Goal: Information Seeking & Learning: Learn about a topic

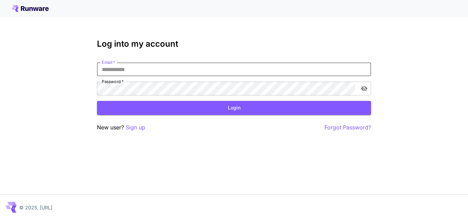
drag, startPoint x: 0, startPoint y: 0, endPoint x: 175, endPoint y: 70, distance: 188.6
click at [175, 70] on input "Email   *" at bounding box center [234, 69] width 274 height 14
type input "**********"
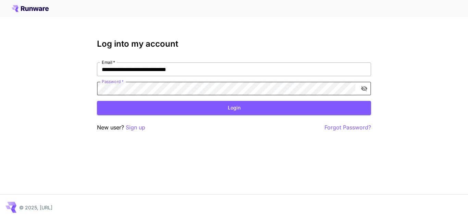
click button "Login" at bounding box center [234, 108] width 274 height 14
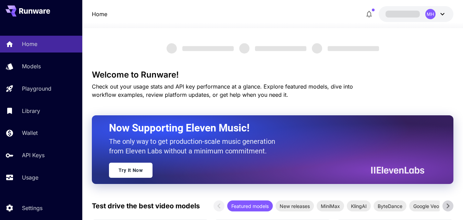
click at [443, 13] on icon at bounding box center [442, 14] width 8 height 8
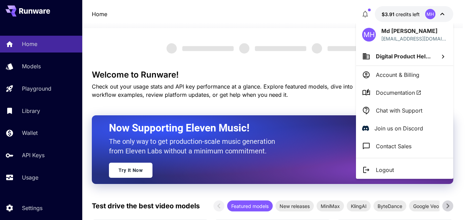
click at [279, 21] on div at bounding box center [234, 110] width 468 height 220
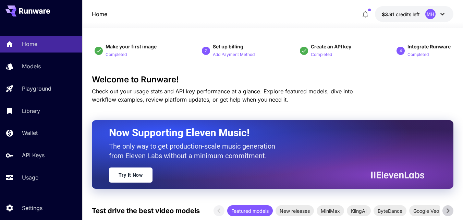
click at [50, 56] on div "Home Models Playground Library Wallet API Keys Usage" at bounding box center [41, 111] width 82 height 150
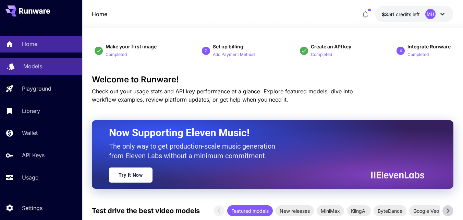
click at [46, 63] on div "Models" at bounding box center [49, 66] width 53 height 8
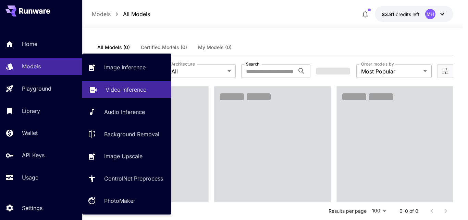
click at [113, 87] on p "Video Inference" at bounding box center [125, 89] width 41 height 8
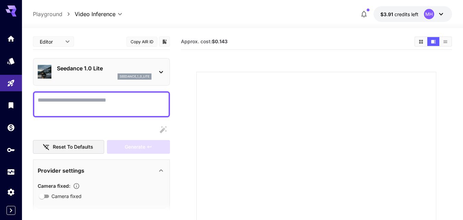
click at [157, 72] on icon at bounding box center [161, 72] width 8 height 8
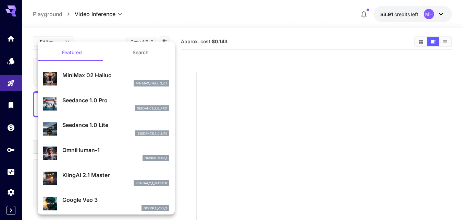
click at [103, 79] on div "MiniMax 02 Hailuo minimax_hailuo_02" at bounding box center [115, 78] width 107 height 15
type input "**********"
type input "***"
type input "*"
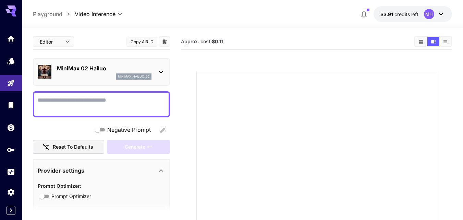
click at [105, 67] on p "MiniMax 02 Hailuo" at bounding box center [104, 68] width 95 height 8
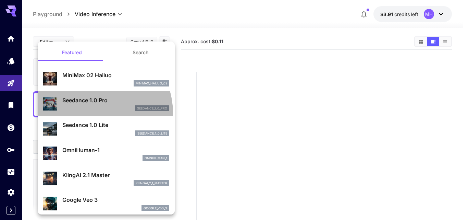
click at [88, 114] on div "Seedance 1.0 Pro seedance_1_0_pro" at bounding box center [106, 103] width 126 height 21
type input "**********"
type input "***"
type input "*"
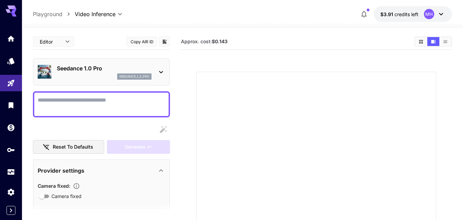
click at [103, 77] on div "seedance_1_0_pro" at bounding box center [104, 76] width 95 height 6
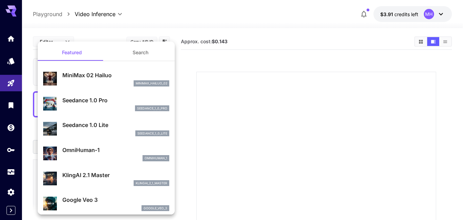
click at [97, 81] on div "minimax_hailuo_02" at bounding box center [115, 83] width 107 height 6
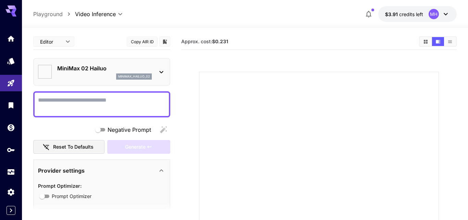
type input "**********"
type input "***"
type input "*"
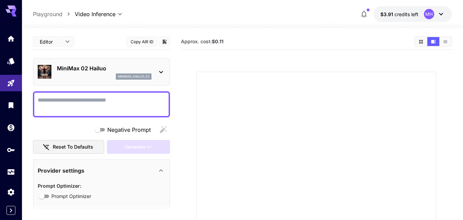
click at [102, 61] on div "MiniMax 02 Hailuo minimax_hailuo_02" at bounding box center [101, 72] width 137 height 28
click at [98, 72] on div "MiniMax 02 Hailuo minimax_hailuo_02" at bounding box center [104, 71] width 95 height 15
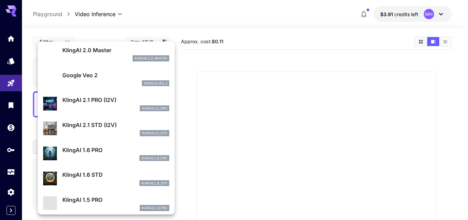
scroll to position [447, 0]
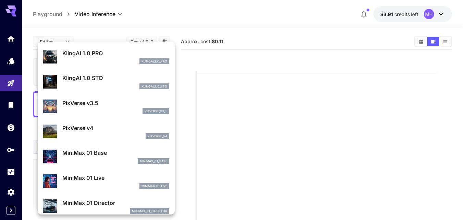
click at [94, 176] on p "MiniMax 01 Live" at bounding box center [115, 177] width 107 height 8
type input "**********"
type input "****"
type input "***"
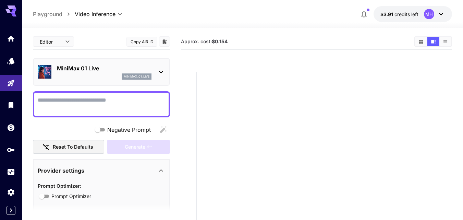
click at [108, 75] on div "minimax_01_live" at bounding box center [104, 76] width 95 height 6
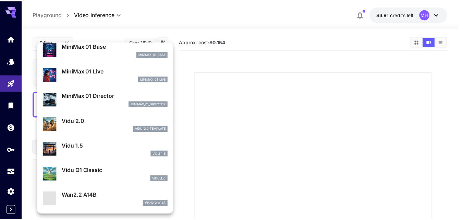
scroll to position [554, 0]
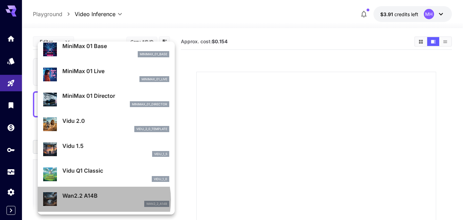
click at [95, 199] on p "Wan2.2 A14B" at bounding box center [115, 195] width 107 height 8
type input "**********"
type input "***"
type input "*"
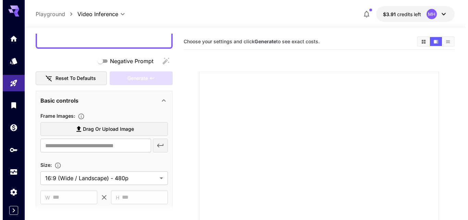
scroll to position [0, 0]
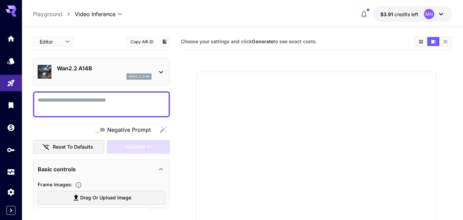
click at [151, 67] on p "Wan2.2 A14B" at bounding box center [104, 68] width 95 height 8
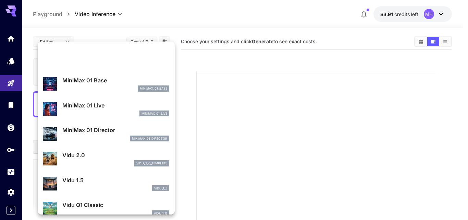
scroll to position [554, 0]
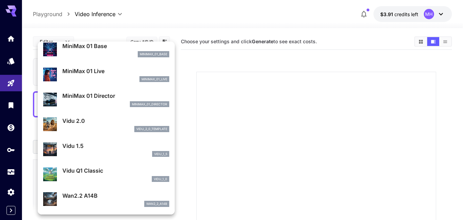
click at [112, 126] on div "vidu_2_0_template" at bounding box center [115, 129] width 107 height 6
type input "**********"
type input "****"
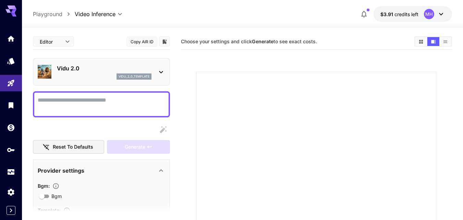
click at [210, 66] on section at bounding box center [316, 183] width 271 height 256
click at [154, 74] on div "Vidu 2.0 vidu_2_0_template" at bounding box center [101, 71] width 127 height 21
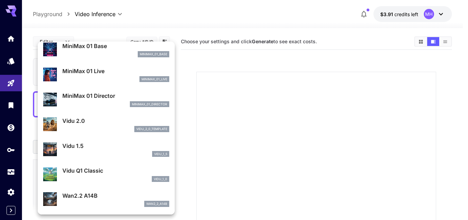
scroll to position [520, 0]
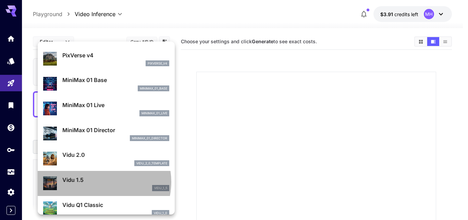
click at [101, 182] on p "Vidu 1.5" at bounding box center [115, 179] width 107 height 8
type input "**********"
type input "****"
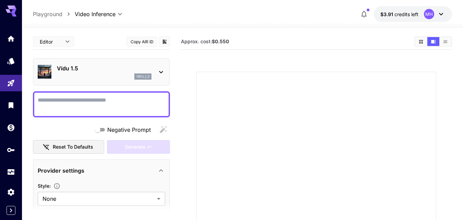
click at [143, 73] on div "Vidu 1.5 vidu_1_5" at bounding box center [104, 71] width 95 height 15
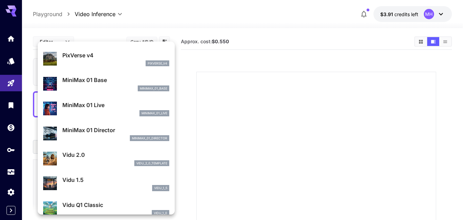
click at [101, 149] on div "Vidu 2.0 vidu_2_0_template" at bounding box center [106, 158] width 126 height 21
type input "**********"
type input "****"
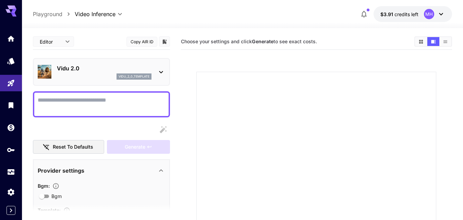
click at [261, 37] on div "Choose your settings and click Generate to see exact costs." at bounding box center [316, 41] width 271 height 10
click at [159, 69] on icon at bounding box center [161, 72] width 8 height 8
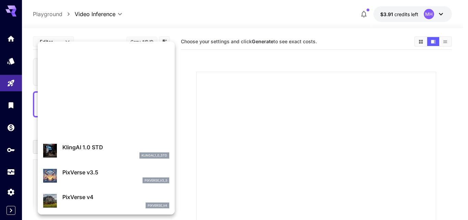
scroll to position [554, 0]
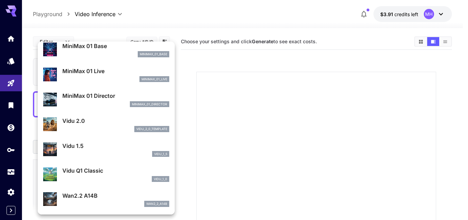
click at [110, 194] on p "Wan2.2 A14B" at bounding box center [115, 195] width 107 height 8
type input "**********"
type input "***"
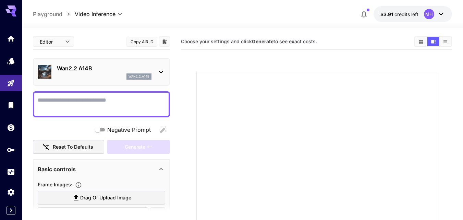
click at [228, 58] on section at bounding box center [316, 183] width 271 height 256
click at [143, 41] on button "Copy AIR ID" at bounding box center [141, 42] width 31 height 10
click at [202, 48] on div "Choose your settings and click Generate to see exact costs." at bounding box center [316, 42] width 271 height 16
click at [165, 67] on div "Wan2.2 A14B wan2_2_a14b" at bounding box center [101, 71] width 127 height 21
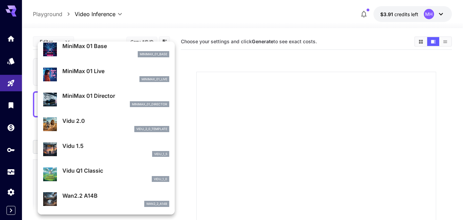
click at [100, 125] on div "Vidu 2.0 vidu_2_0_template" at bounding box center [115, 123] width 107 height 15
type input "**********"
type input "****"
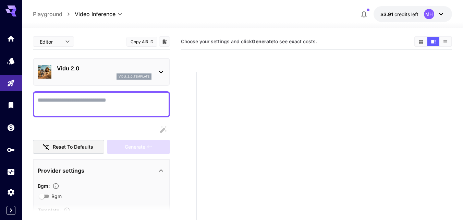
click at [142, 40] on button "Copy AIR ID" at bounding box center [141, 42] width 31 height 10
click at [191, 64] on section at bounding box center [316, 183] width 271 height 256
click at [148, 72] on p "Vidu 2.0" at bounding box center [104, 68] width 95 height 8
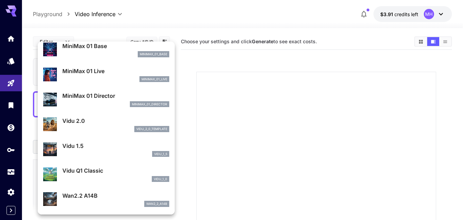
click at [136, 200] on div "Wan2.2 A14B wan2_2_a14b" at bounding box center [115, 198] width 107 height 15
type input "**********"
type input "***"
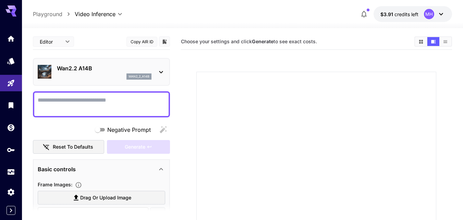
click at [199, 51] on section "Choose your settings and click Generate to see exact costs." at bounding box center [316, 173] width 271 height 278
click at [140, 42] on button "Copy AIR ID" at bounding box center [141, 42] width 31 height 10
click at [193, 47] on div "Choose your settings and click Generate to see exact costs." at bounding box center [316, 42] width 271 height 16
copy p "Wan2.2 A14B"
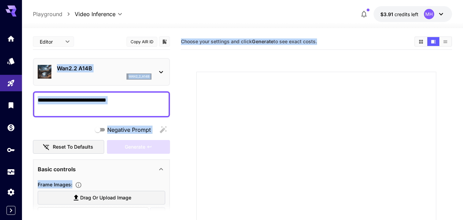
drag, startPoint x: 58, startPoint y: 67, endPoint x: 193, endPoint y: 69, distance: 135.3
click at [192, 69] on main "**********" at bounding box center [242, 175] width 419 height 283
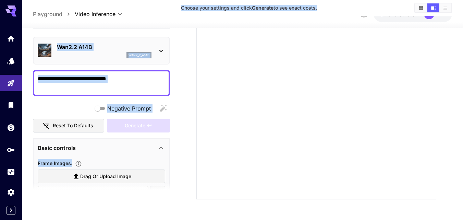
scroll to position [103, 0]
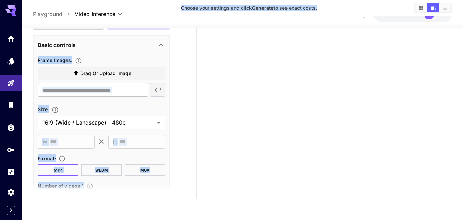
click at [87, 104] on div "**********" at bounding box center [101, 132] width 127 height 152
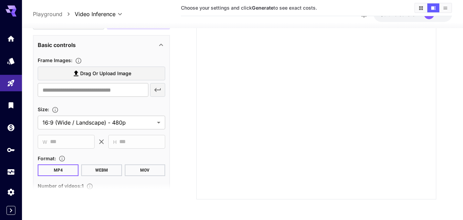
scroll to position [0, 0]
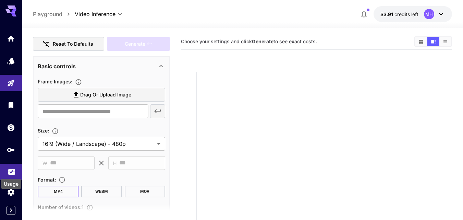
click at [12, 169] on icon "Usage" at bounding box center [12, 170] width 8 height 8
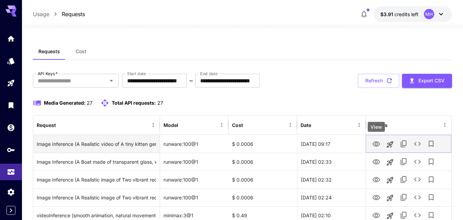
click at [377, 141] on icon "View" at bounding box center [376, 143] width 8 height 5
click at [209, 146] on div "runware:100@1" at bounding box center [194, 144] width 69 height 18
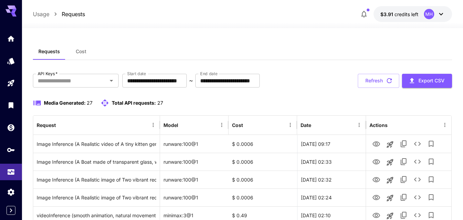
click at [356, 76] on div "**********" at bounding box center [242, 81] width 419 height 14
click at [363, 81] on button "Refresh" at bounding box center [378, 81] width 41 height 14
click at [369, 85] on button "Refresh" at bounding box center [378, 81] width 41 height 14
drag, startPoint x: 383, startPoint y: 77, endPoint x: 375, endPoint y: 83, distance: 9.4
click at [384, 78] on button "Refresh" at bounding box center [378, 81] width 41 height 14
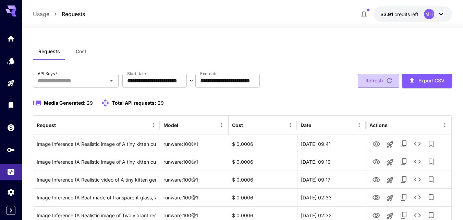
click at [379, 83] on button "Refresh" at bounding box center [378, 81] width 41 height 14
click at [379, 78] on button "Refresh" at bounding box center [378, 81] width 41 height 14
click at [377, 85] on button "Refresh" at bounding box center [378, 81] width 41 height 14
click at [369, 81] on button "Refresh" at bounding box center [378, 81] width 41 height 14
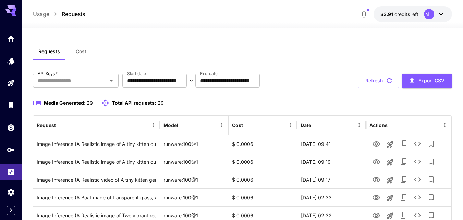
click at [369, 81] on button "Refresh" at bounding box center [378, 81] width 41 height 14
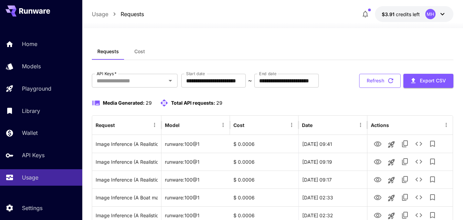
click at [362, 88] on button "Refresh" at bounding box center [379, 81] width 41 height 14
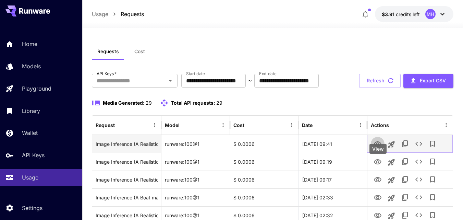
click at [380, 148] on icon "View" at bounding box center [377, 144] width 8 height 8
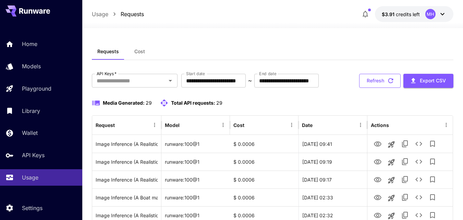
click at [363, 88] on button "Refresh" at bounding box center [379, 81] width 41 height 14
click at [375, 88] on button "Refresh" at bounding box center [379, 81] width 41 height 14
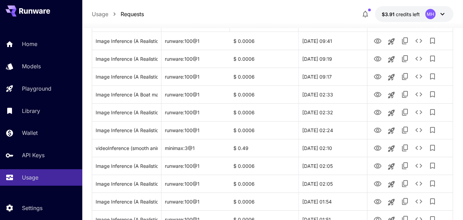
scroll to position [137, 0]
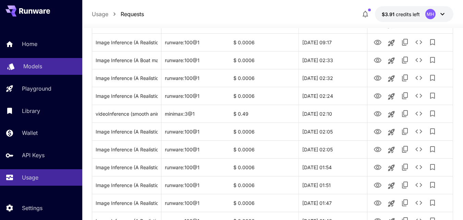
click at [25, 68] on p "Models" at bounding box center [32, 66] width 19 height 8
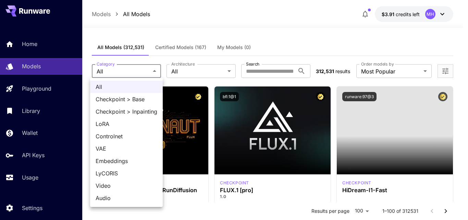
click at [117, 184] on span "Video" at bounding box center [127, 185] width 62 height 8
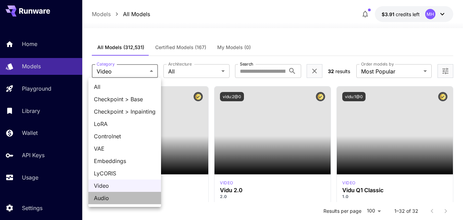
click at [112, 198] on span "Audio" at bounding box center [125, 198] width 62 height 8
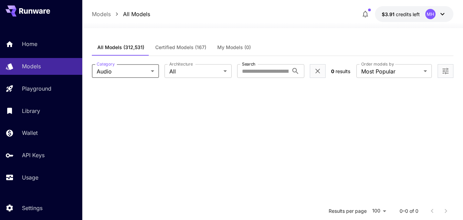
click at [144, 69] on body "**********" at bounding box center [231, 172] width 463 height 344
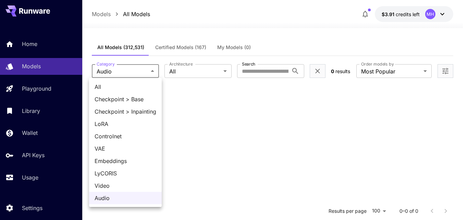
click at [115, 185] on span "Video" at bounding box center [126, 185] width 62 height 8
type input "*****"
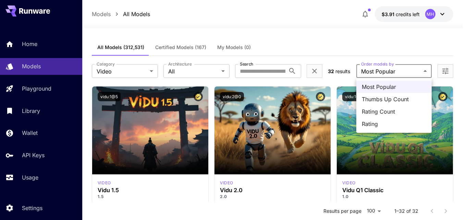
click at [201, 67] on div at bounding box center [234, 110] width 468 height 220
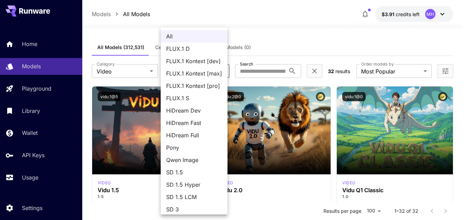
click at [319, 35] on div at bounding box center [234, 110] width 468 height 220
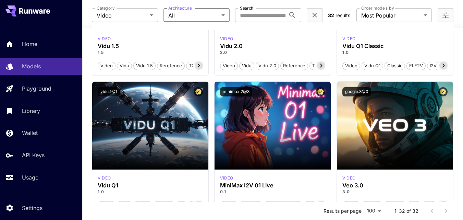
scroll to position [157, 0]
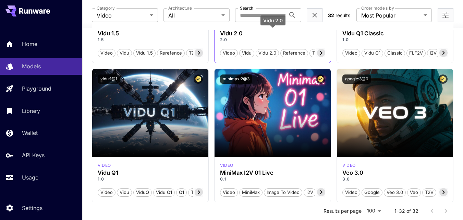
click at [313, 33] on h3 "Vidu 2.0" at bounding box center [272, 33] width 105 height 7
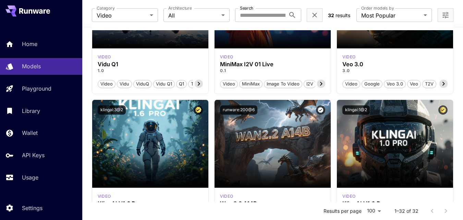
scroll to position [543, 0]
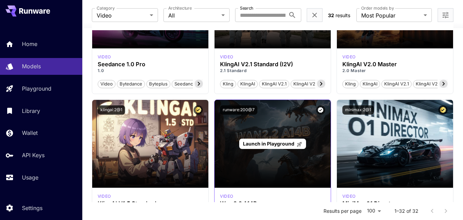
click at [269, 141] on span "Launch in Playground" at bounding box center [268, 143] width 51 height 6
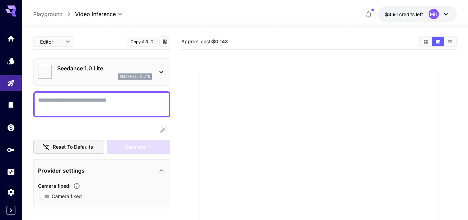
type input "*"
type input "**"
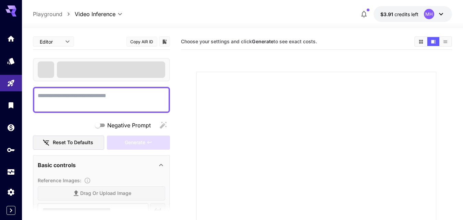
type input "**********"
type input "****"
type input "***"
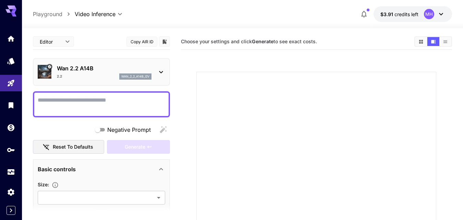
click at [152, 71] on div "Wan 2.2 A14B 2.2 wan_2_2_a14b_i2v" at bounding box center [101, 71] width 127 height 21
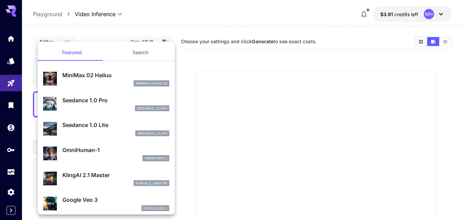
click at [134, 58] on button "Search" at bounding box center [140, 52] width 69 height 16
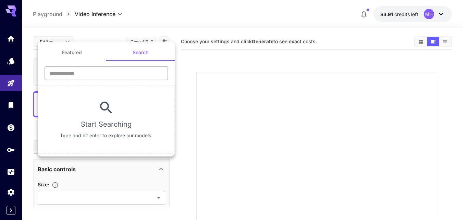
click at [90, 69] on input "text" at bounding box center [106, 73] width 123 height 14
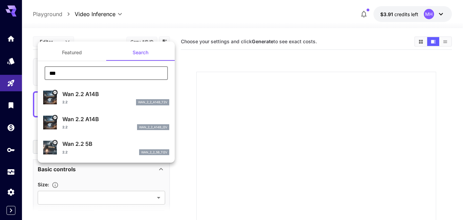
type input "***"
click at [102, 145] on p "Wan 2.2 5B" at bounding box center [115, 143] width 107 height 8
type input "**********"
type input "***"
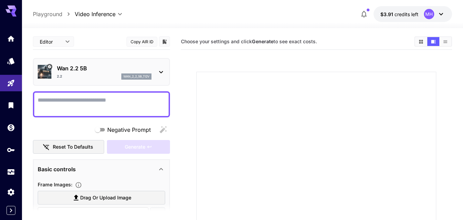
click at [140, 43] on button "Copy AIR ID" at bounding box center [141, 42] width 31 height 10
click at [135, 46] on button "Copy AIR ID" at bounding box center [141, 42] width 31 height 10
click at [183, 66] on section at bounding box center [316, 183] width 271 height 256
click at [149, 72] on p "Wan 2.2 5B" at bounding box center [104, 68] width 95 height 8
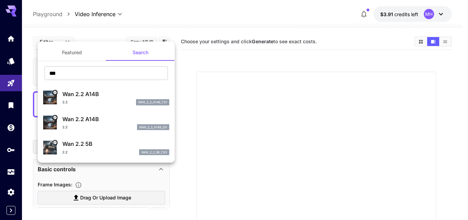
click at [257, 40] on div at bounding box center [234, 110] width 468 height 220
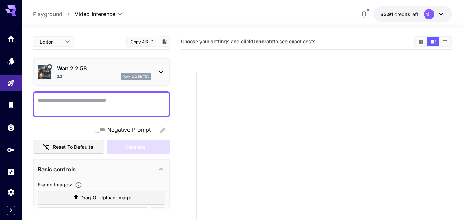
click at [139, 74] on div "wan_2_2_5b_ti2v" at bounding box center [136, 76] width 30 height 6
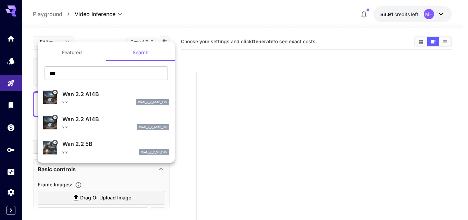
click at [244, 42] on div at bounding box center [234, 110] width 468 height 220
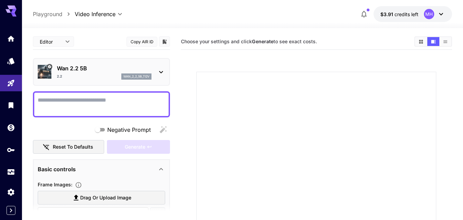
click at [244, 42] on div at bounding box center [231, 110] width 463 height 220
click at [244, 42] on span "Choose your settings and click Generate to see exact costs." at bounding box center [249, 41] width 136 height 6
click at [291, 40] on span "Choose your settings and click Generate to see exact costs." at bounding box center [249, 41] width 136 height 6
click at [413, 40] on div "Choose your settings and click Generate to see exact costs." at bounding box center [316, 41] width 271 height 10
click at [418, 40] on icon "Show media in grid view" at bounding box center [420, 41] width 5 height 5
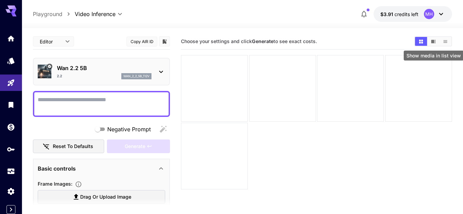
click at [446, 41] on icon "Show media in list view" at bounding box center [445, 41] width 5 height 5
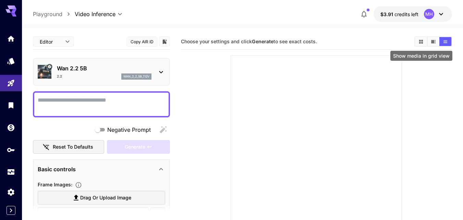
click at [417, 40] on button "Show media in grid view" at bounding box center [421, 41] width 12 height 9
click at [453, 42] on section "**********" at bounding box center [242, 151] width 441 height 246
click at [146, 74] on div "wan_2_2_5b_ti2v" at bounding box center [136, 76] width 30 height 6
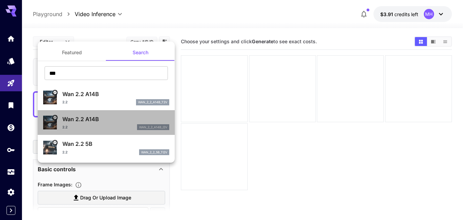
click at [98, 119] on p "Wan 2.2 A14B" at bounding box center [115, 119] width 107 height 8
type input "**********"
type input "****"
type input "***"
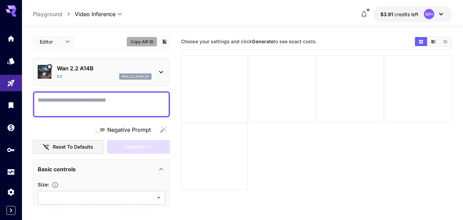
click at [145, 39] on button "Copy AIR ID" at bounding box center [141, 42] width 31 height 10
click at [139, 73] on div "Wan 2.2 A14B 2.2 wan_2_2_a14b_i2v" at bounding box center [104, 71] width 95 height 15
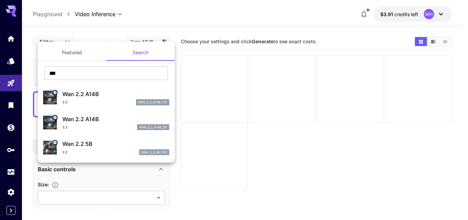
click at [62, 148] on div "Wan 2.2 5B 2.2 wan_2_2_5b_ti2v" at bounding box center [106, 147] width 126 height 21
type input "**********"
type input "***"
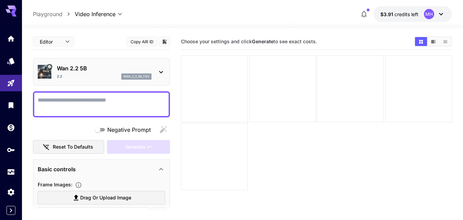
click at [146, 42] on button "Copy AIR ID" at bounding box center [141, 42] width 31 height 10
click at [118, 68] on p "Wan 2.2 5B" at bounding box center [104, 68] width 95 height 8
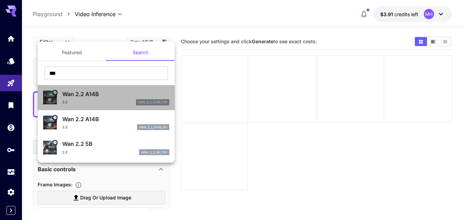
click at [111, 97] on p "Wan 2.2 A14B" at bounding box center [115, 94] width 107 height 8
type input "**********"
type input "***"
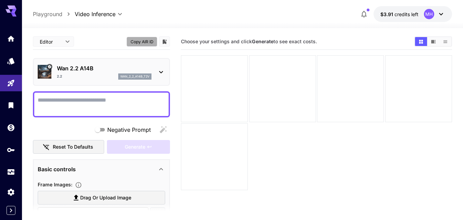
click at [144, 43] on button "Copy AIR ID" at bounding box center [141, 42] width 31 height 10
click at [245, 23] on div at bounding box center [242, 24] width 441 height 8
click at [82, 77] on div "2.2 wan_2_2_a14b_t2v" at bounding box center [104, 76] width 95 height 6
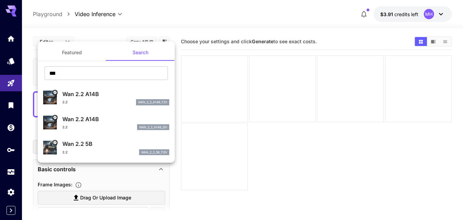
click at [196, 18] on div at bounding box center [234, 110] width 468 height 220
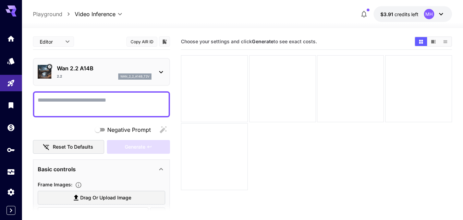
click at [155, 66] on div "Wan 2.2 A14B 2.2 wan_2_2_a14b_t2v" at bounding box center [101, 71] width 127 height 21
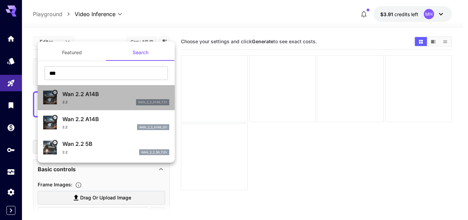
click at [108, 98] on div "Wan 2.2 A14B 2.2 wan_2_2_a14b_t2v" at bounding box center [115, 97] width 107 height 15
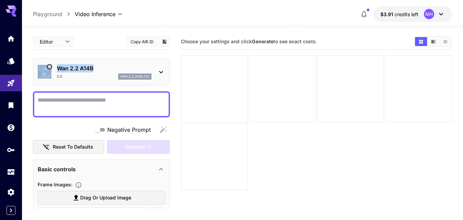
drag, startPoint x: 53, startPoint y: 69, endPoint x: 95, endPoint y: 70, distance: 41.5
click at [95, 70] on div "Wan 2.2 A14B 2.2 wan_2_2_a14b_t2v" at bounding box center [101, 71] width 127 height 21
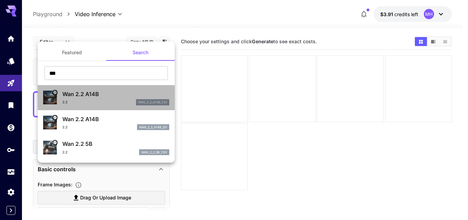
click at [106, 102] on div "2.2 wan_2_2_a14b_t2v" at bounding box center [115, 102] width 107 height 6
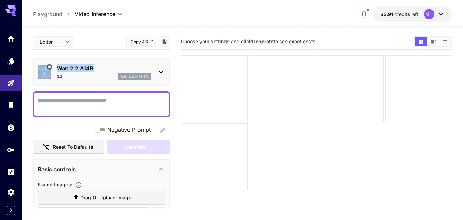
click at [145, 44] on button "Copy AIR ID" at bounding box center [141, 42] width 31 height 10
click at [137, 75] on p "wan_2_2_a14b_t2v" at bounding box center [134, 76] width 29 height 5
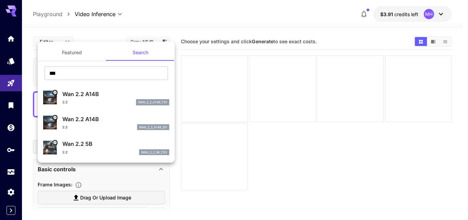
click at [96, 125] on div "2.2 wan_2_2_a14b_i2v" at bounding box center [115, 127] width 107 height 6
type input "**********"
type input "****"
type input "***"
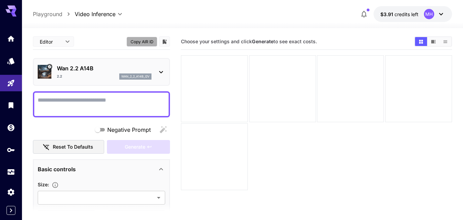
click at [133, 41] on button "Copy AIR ID" at bounding box center [141, 42] width 31 height 10
click at [126, 77] on p "wan_2_2_a14b_i2v" at bounding box center [135, 76] width 28 height 5
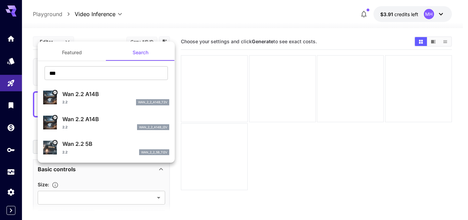
click at [111, 150] on div "2.2 wan_2_2_5b_ti2v" at bounding box center [115, 152] width 107 height 6
type input "**********"
type input "***"
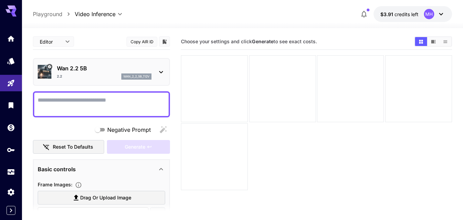
click at [141, 35] on div "Editor **** ​ Copy AIR ID" at bounding box center [101, 42] width 137 height 16
click at [141, 40] on button "Copy AIR ID" at bounding box center [141, 42] width 31 height 10
copy p "Wan 2.2 5B"
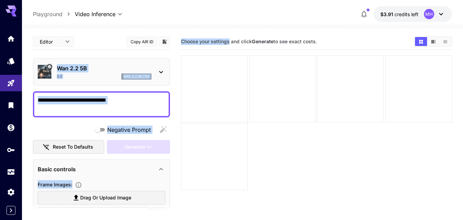
drag, startPoint x: 58, startPoint y: 70, endPoint x: 290, endPoint y: 25, distance: 235.8
click at [261, 30] on div "**********" at bounding box center [242, 151] width 419 height 246
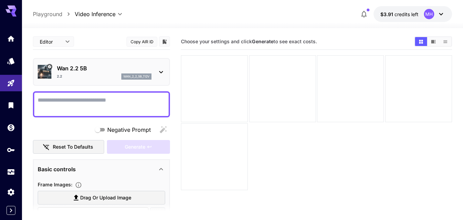
click at [214, 21] on div at bounding box center [242, 24] width 441 height 8
click at [154, 73] on div "Wan 2.2 5B 2.2 wan_2_2_5b_ti2v" at bounding box center [101, 71] width 127 height 21
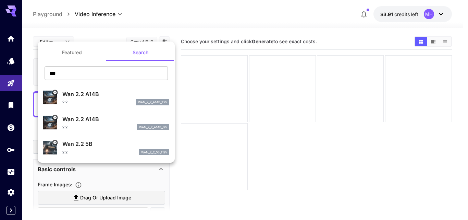
click at [176, 13] on div at bounding box center [234, 110] width 468 height 220
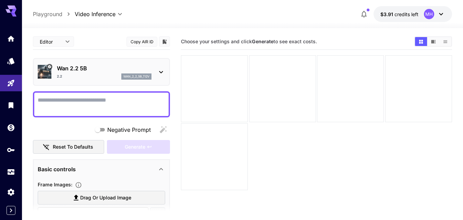
click at [121, 72] on p "Wan 2.2 5B" at bounding box center [104, 68] width 95 height 8
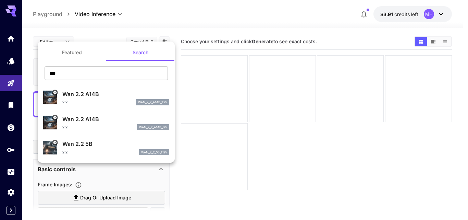
click at [171, 7] on div at bounding box center [234, 110] width 468 height 220
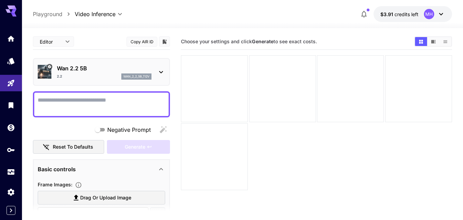
click at [145, 40] on button "Copy AIR ID" at bounding box center [141, 42] width 31 height 10
click at [151, 71] on p "Wan 2.2 5B" at bounding box center [104, 68] width 95 height 8
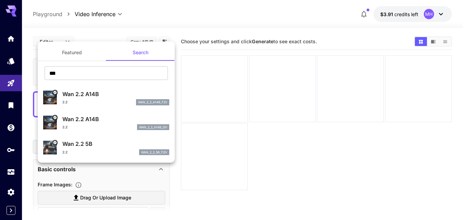
click at [203, 23] on div at bounding box center [234, 110] width 468 height 220
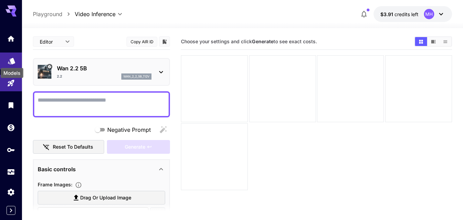
click at [11, 61] on icon "Models" at bounding box center [11, 58] width 7 height 7
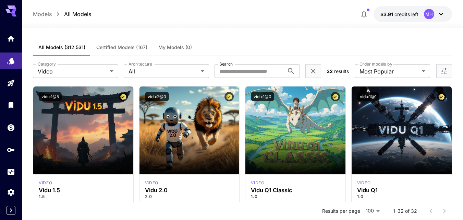
click at [265, 26] on div at bounding box center [242, 24] width 441 height 8
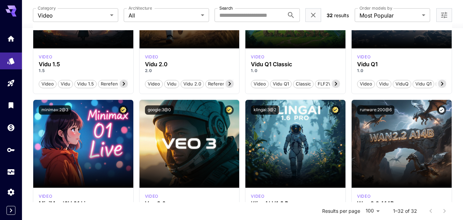
scroll to position [543, 0]
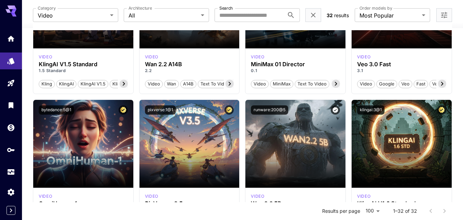
click at [348, 109] on div "Launch in Playground vidu:1@5 video Vidu 1.5 1.5 Video Vidu Vidu 1.5 Rerefence …" at bounding box center [242, 96] width 419 height 1107
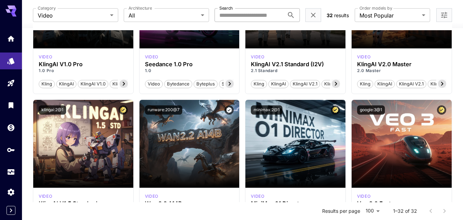
scroll to position [126, 0]
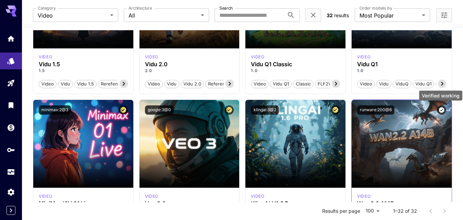
click at [442, 108] on icon "Verified working" at bounding box center [441, 110] width 6 height 6
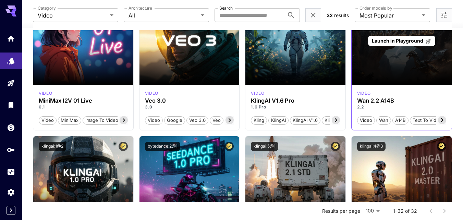
scroll to position [160, 0]
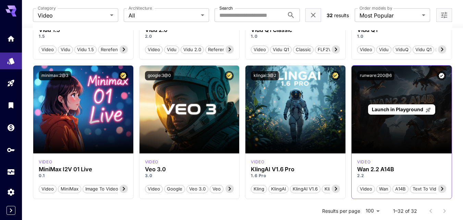
click at [388, 110] on span "Launch in Playground" at bounding box center [397, 109] width 51 height 6
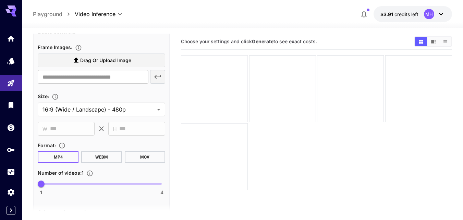
scroll to position [34, 0]
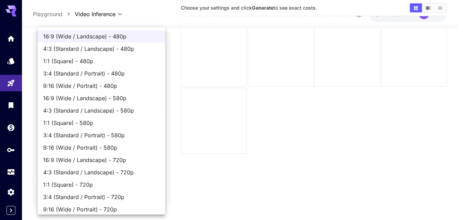
click at [140, 109] on body "**********" at bounding box center [231, 103] width 463 height 274
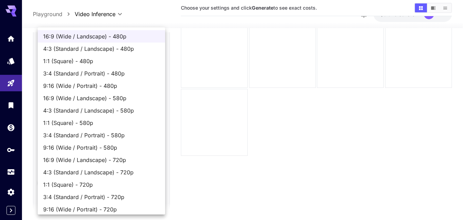
click at [240, 110] on div at bounding box center [234, 110] width 468 height 220
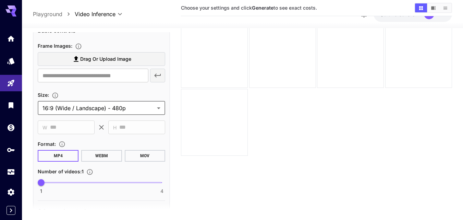
scroll to position [0, 0]
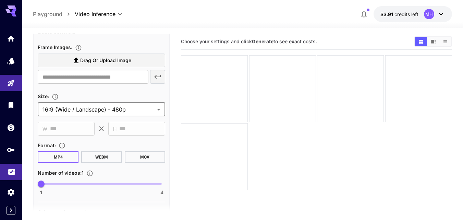
click at [8, 172] on icon "Usage" at bounding box center [12, 169] width 8 height 8
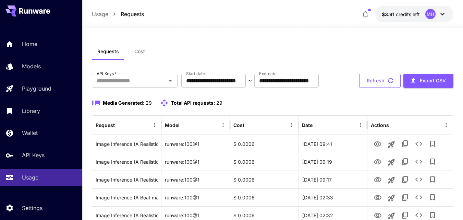
click at [389, 84] on icon "button" at bounding box center [391, 81] width 8 height 8
click at [371, 88] on button "Refresh" at bounding box center [379, 81] width 41 height 14
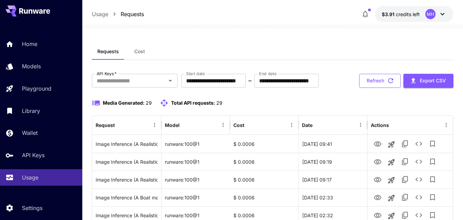
click at [367, 88] on button "Refresh" at bounding box center [379, 81] width 41 height 14
click at [380, 88] on button "Refresh" at bounding box center [379, 81] width 41 height 14
click at [372, 88] on button "Refresh" at bounding box center [379, 81] width 41 height 14
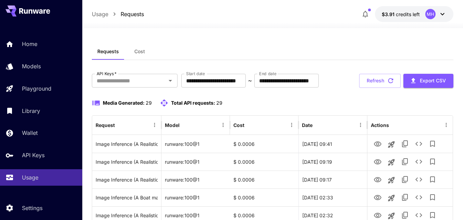
click at [372, 88] on button "Refresh" at bounding box center [379, 81] width 41 height 14
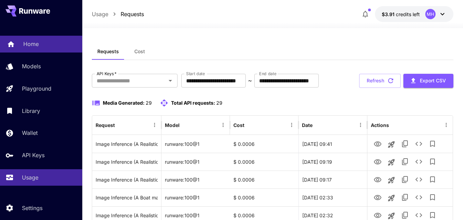
click at [24, 48] on p "Home" at bounding box center [30, 44] width 15 height 8
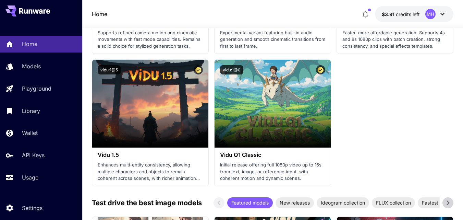
scroll to position [10, 0]
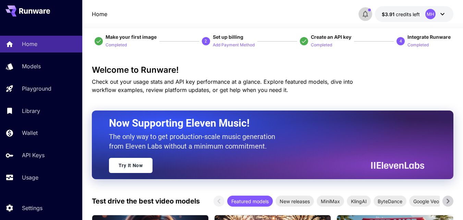
click at [360, 14] on button "button" at bounding box center [365, 14] width 14 height 14
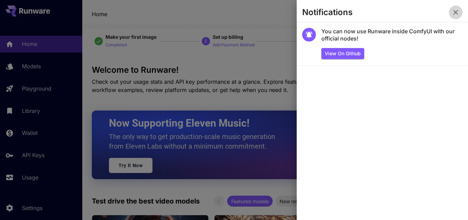
click at [456, 15] on icon "button" at bounding box center [455, 12] width 8 height 8
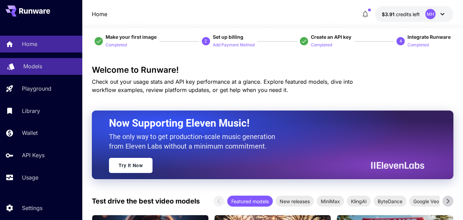
click at [30, 64] on p "Models" at bounding box center [32, 66] width 19 height 8
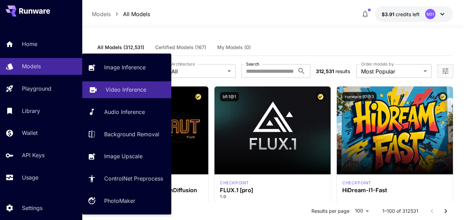
click at [130, 91] on p "Video Inference" at bounding box center [125, 89] width 41 height 8
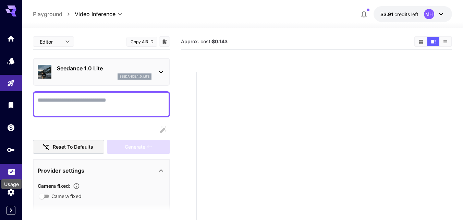
click at [12, 173] on icon "Usage" at bounding box center [12, 169] width 8 height 8
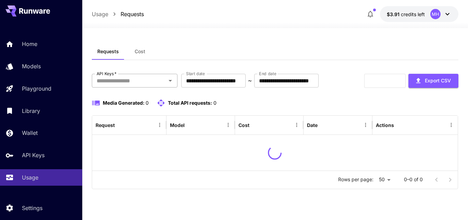
click at [147, 81] on input "API Keys   *" at bounding box center [129, 81] width 70 height 10
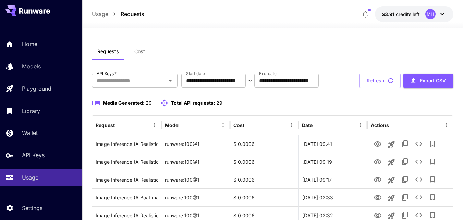
click at [194, 52] on div "Requests Cost" at bounding box center [272, 51] width 361 height 17
click at [171, 81] on icon "Open" at bounding box center [170, 80] width 8 height 8
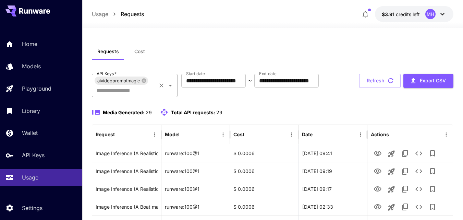
click at [169, 85] on icon "Open" at bounding box center [170, 85] width 8 height 8
click at [217, 97] on div "**********" at bounding box center [272, 85] width 361 height 23
click at [164, 84] on icon "Clear" at bounding box center [161, 85] width 7 height 7
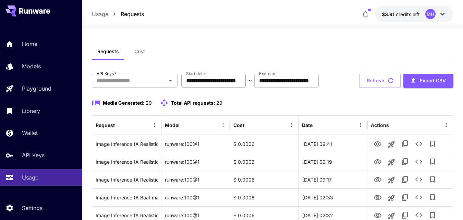
click at [243, 80] on input "**********" at bounding box center [213, 81] width 64 height 14
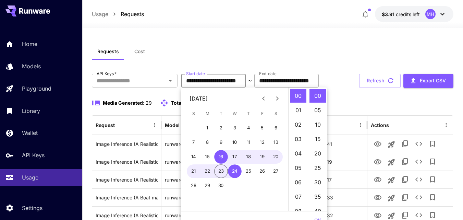
click at [306, 78] on input "**********" at bounding box center [286, 81] width 64 height 14
click at [314, 53] on div "Requests Cost" at bounding box center [272, 51] width 361 height 17
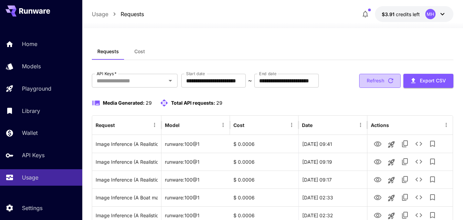
click at [373, 88] on button "Refresh" at bounding box center [379, 81] width 41 height 14
click at [375, 88] on button "Refresh" at bounding box center [379, 81] width 41 height 14
click at [368, 88] on button "Refresh" at bounding box center [379, 81] width 41 height 14
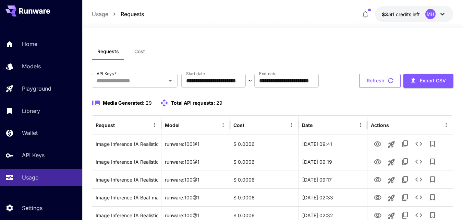
click at [372, 88] on button "Refresh" at bounding box center [379, 81] width 41 height 14
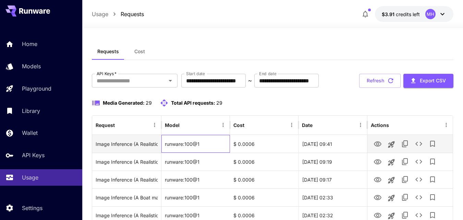
click at [185, 152] on div "runware:100@1" at bounding box center [195, 144] width 69 height 18
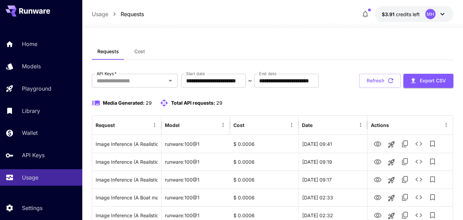
click at [209, 107] on div "Total API requests: 29" at bounding box center [191, 103] width 62 height 8
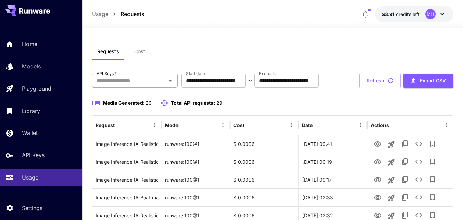
click at [152, 82] on input "API Keys   *" at bounding box center [129, 81] width 70 height 10
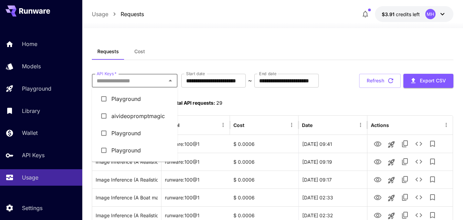
click at [159, 54] on div "Requests Cost" at bounding box center [272, 51] width 361 height 17
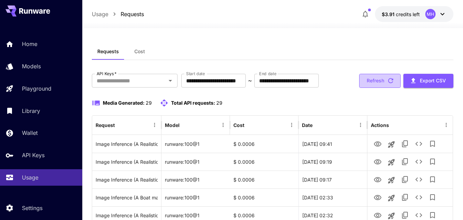
click at [377, 88] on button "Refresh" at bounding box center [379, 81] width 41 height 14
click at [386, 88] on button "Refresh" at bounding box center [379, 81] width 41 height 14
click at [379, 88] on button "Refresh" at bounding box center [379, 81] width 41 height 14
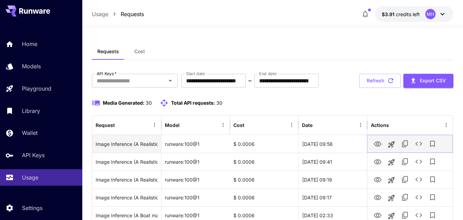
click at [377, 146] on icon "View" at bounding box center [378, 143] width 8 height 5
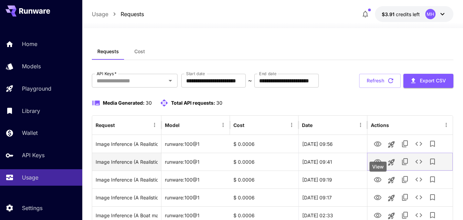
click at [378, 166] on icon "View" at bounding box center [377, 162] width 8 height 8
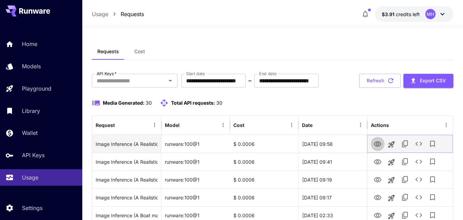
click at [377, 148] on icon "View" at bounding box center [377, 144] width 8 height 8
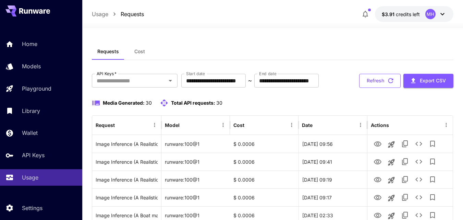
click at [374, 88] on button "Refresh" at bounding box center [379, 81] width 41 height 14
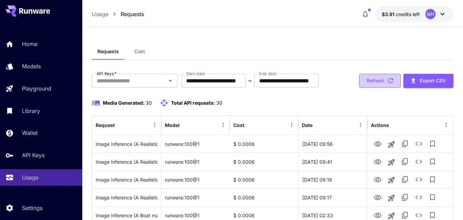
click at [374, 88] on button "Refresh" at bounding box center [379, 81] width 41 height 14
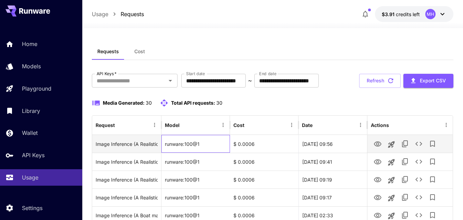
click at [185, 152] on div "runware:100@1" at bounding box center [195, 144] width 69 height 18
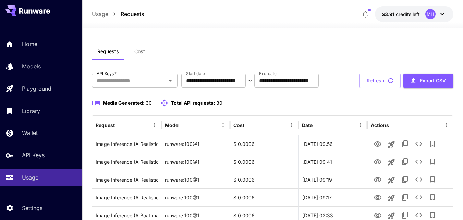
click at [389, 84] on icon "button" at bounding box center [391, 81] width 8 height 8
click at [363, 88] on button "Refresh" at bounding box center [379, 81] width 41 height 14
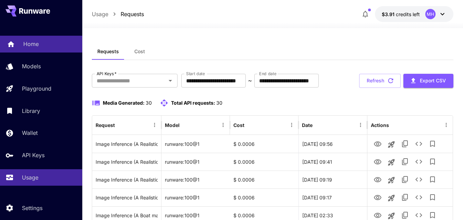
click at [28, 48] on p "Home" at bounding box center [30, 44] width 15 height 8
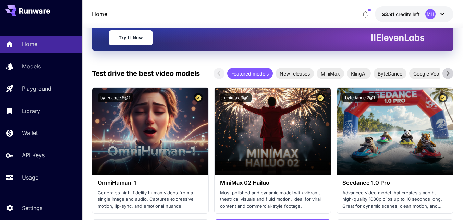
scroll to position [34, 0]
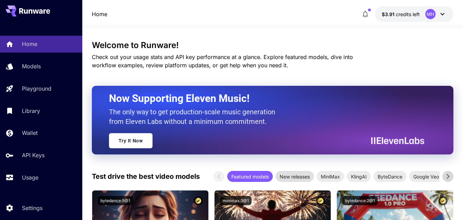
click at [285, 178] on span "New releases" at bounding box center [294, 176] width 38 height 7
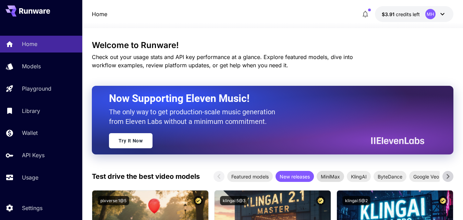
click at [332, 175] on span "MiniMax" at bounding box center [329, 176] width 27 height 7
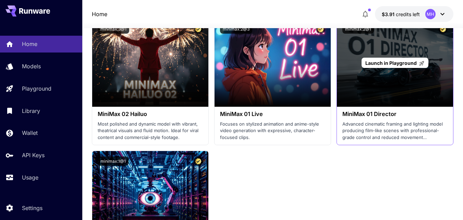
scroll to position [171, 0]
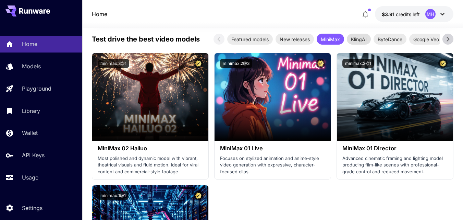
click at [358, 41] on span "KlingAI" at bounding box center [359, 39] width 24 height 7
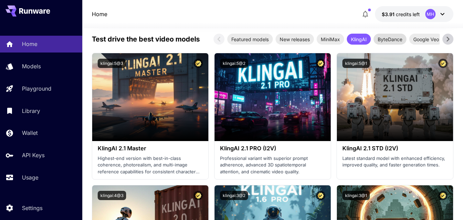
click at [386, 37] on span "ByteDance" at bounding box center [389, 39] width 33 height 7
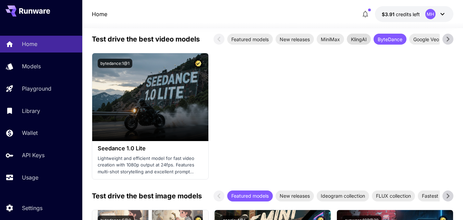
click at [357, 40] on span "KlingAI" at bounding box center [359, 39] width 24 height 7
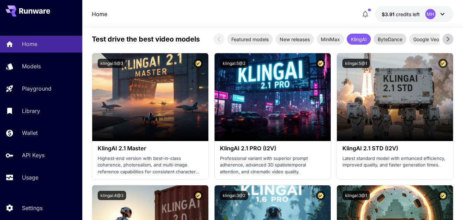
click at [376, 38] on span "ByteDance" at bounding box center [389, 39] width 33 height 7
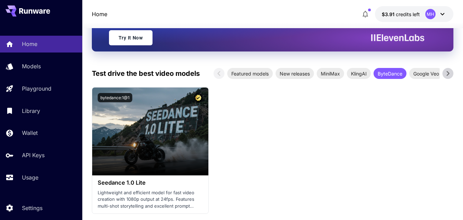
scroll to position [34, 0]
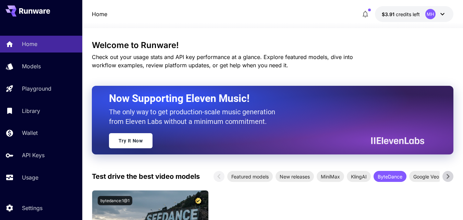
click at [444, 176] on icon at bounding box center [448, 176] width 10 height 10
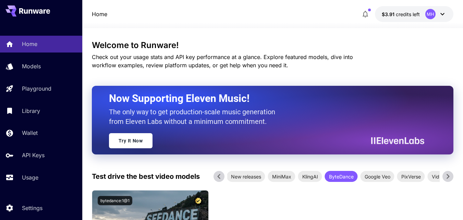
click at [444, 176] on icon at bounding box center [448, 176] width 10 height 10
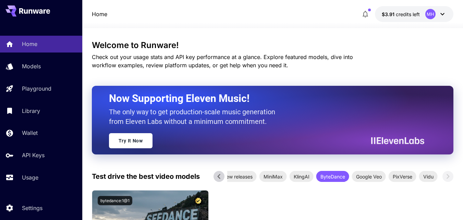
click at [221, 176] on icon at bounding box center [219, 176] width 10 height 10
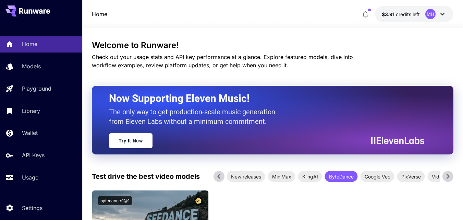
click at [220, 176] on icon at bounding box center [219, 176] width 10 height 10
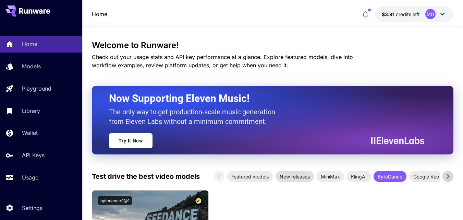
click at [302, 178] on span "New releases" at bounding box center [294, 176] width 38 height 7
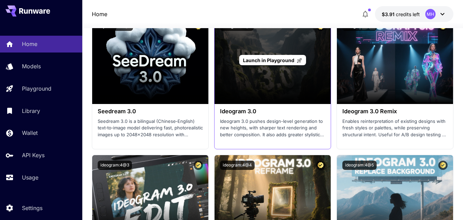
scroll to position [1404, 0]
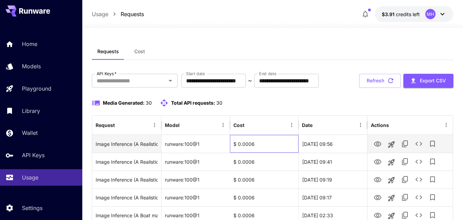
click at [251, 152] on div "$ 0.0006" at bounding box center [264, 144] width 69 height 18
click at [270, 43] on div "Requests Cost" at bounding box center [272, 51] width 361 height 17
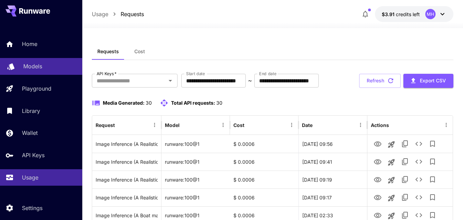
click at [30, 70] on p "Models" at bounding box center [32, 66] width 19 height 8
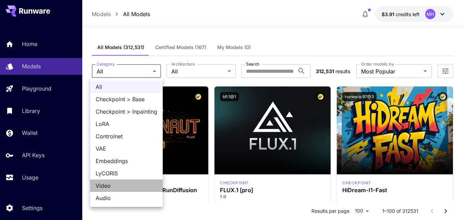
click at [116, 183] on span "Video" at bounding box center [127, 185] width 62 height 8
type input "*****"
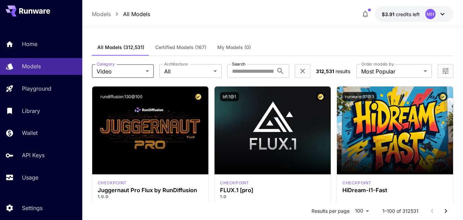
click at [290, 28] on div at bounding box center [272, 24] width 381 height 8
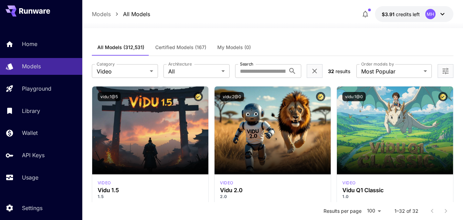
click at [193, 48] on span "Certified Models (167)" at bounding box center [180, 47] width 51 height 6
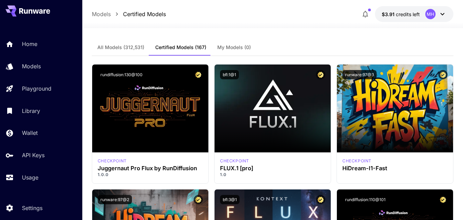
click at [120, 47] on span "All Models (312,531)" at bounding box center [120, 47] width 47 height 6
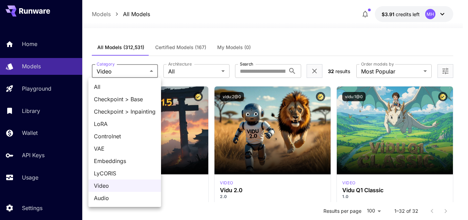
click at [231, 27] on div at bounding box center [234, 110] width 468 height 220
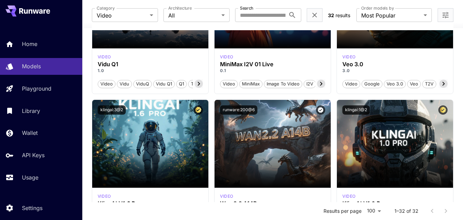
scroll to position [543, 0]
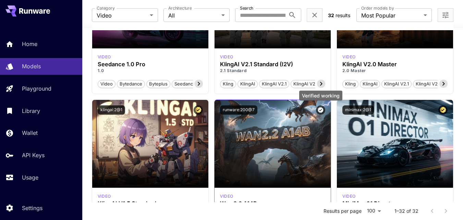
click at [319, 108] on icon "Verified working" at bounding box center [321, 110] width 6 height 6
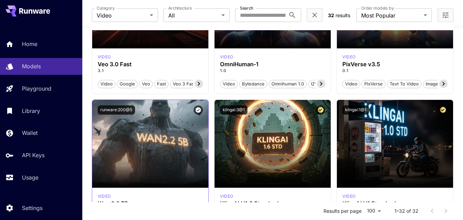
scroll to position [890, 0]
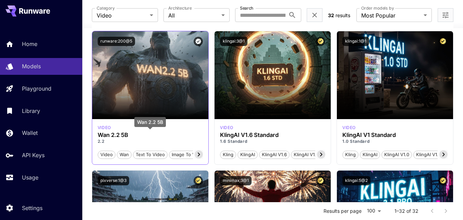
click at [113, 133] on h3 "Wan 2.2 5B" at bounding box center [150, 135] width 105 height 7
copy h3 "Wan 2.2 5B"
click at [198, 154] on icon at bounding box center [199, 154] width 8 height 8
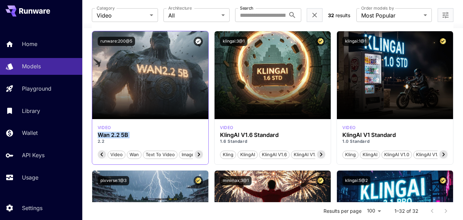
scroll to position [0, 69]
click at [198, 154] on icon at bounding box center [199, 154] width 8 height 8
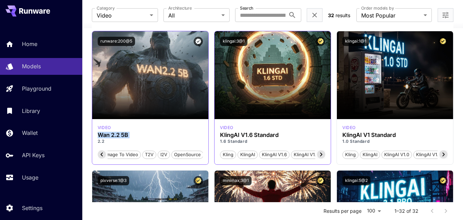
click at [320, 153] on icon at bounding box center [321, 154] width 8 height 8
click at [222, 152] on icon at bounding box center [224, 154] width 8 height 8
click at [222, 152] on span "Kling" at bounding box center [227, 154] width 15 height 7
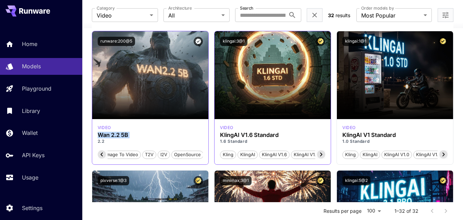
click at [185, 152] on span "OpenSource" at bounding box center [188, 154] width 32 height 7
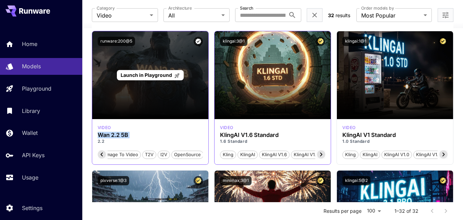
click at [156, 73] on span "Launch in Playground" at bounding box center [146, 75] width 51 height 6
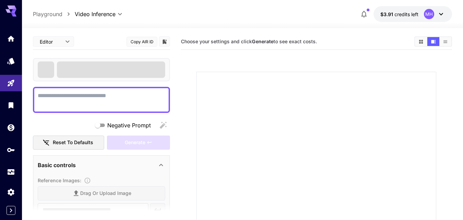
type input "**********"
type input "***"
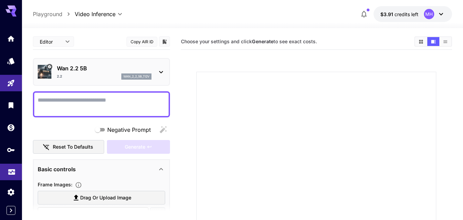
click at [11, 174] on link at bounding box center [11, 171] width 22 height 17
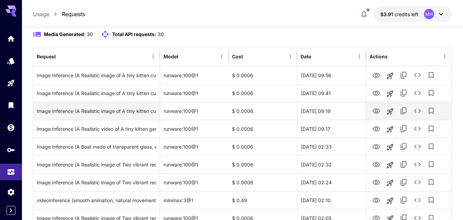
scroll to position [171, 0]
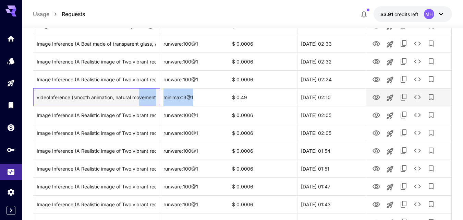
drag, startPoint x: 141, startPoint y: 97, endPoint x: 223, endPoint y: 97, distance: 82.5
click at [223, 97] on div "videoInference (smooth animation, natural movement, cinematic quality) minimax:…" at bounding box center [242, 97] width 418 height 18
click at [223, 97] on div "minimax:3@1" at bounding box center [194, 97] width 69 height 18
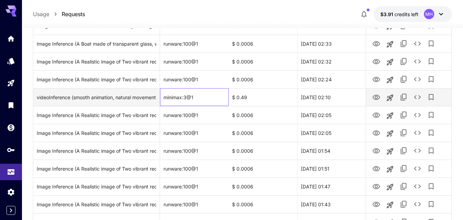
scroll to position [69, 0]
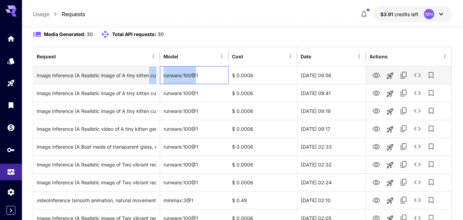
drag, startPoint x: 195, startPoint y: 79, endPoint x: 148, endPoint y: 79, distance: 47.3
click at [148, 79] on div "Image Inference (A Realistic image of A tiny kitten curled up in peace on a lea…" at bounding box center [242, 75] width 418 height 18
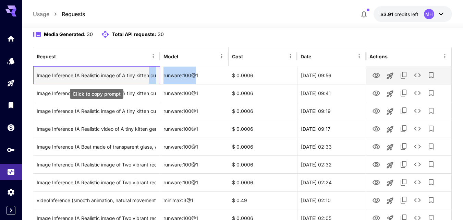
click at [148, 79] on div "Image Inference (A Realistic image of A tiny kitten curled up in peace on a lea…" at bounding box center [96, 74] width 119 height 17
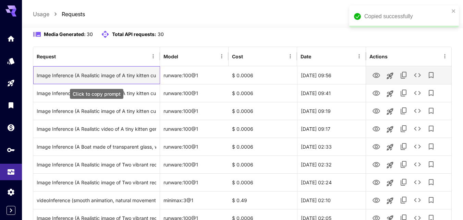
click at [52, 79] on div "Image Inference (A Realistic image of A tiny kitten curled up in peace on a lea…" at bounding box center [96, 74] width 119 height 17
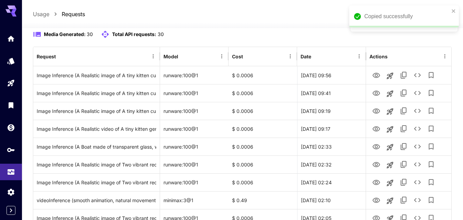
click at [291, 26] on div at bounding box center [242, 24] width 441 height 8
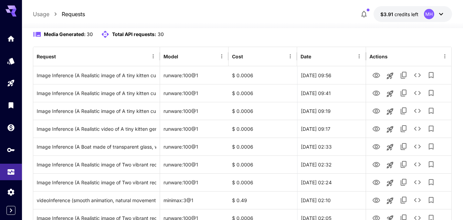
scroll to position [0, 0]
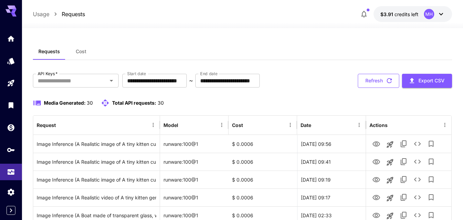
click at [375, 80] on button "Refresh" at bounding box center [378, 81] width 41 height 14
click at [8, 40] on icon "Home" at bounding box center [12, 37] width 8 height 8
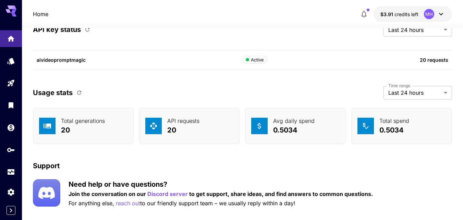
scroll to position [2599, 0]
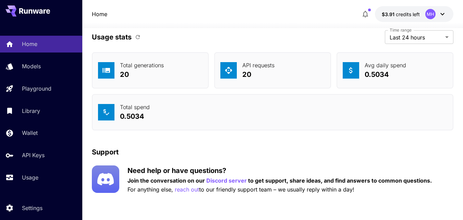
scroll to position [479, 0]
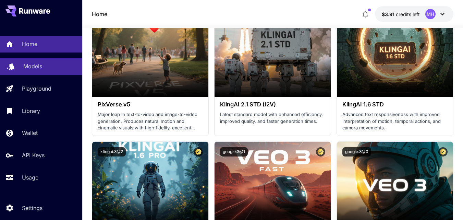
click at [41, 73] on link "Models" at bounding box center [41, 66] width 82 height 17
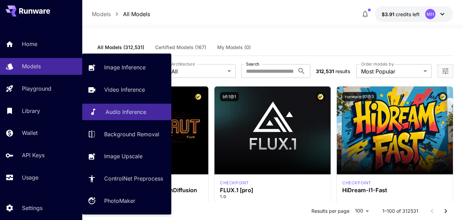
click at [130, 117] on link "Audio Inference" at bounding box center [126, 111] width 89 height 17
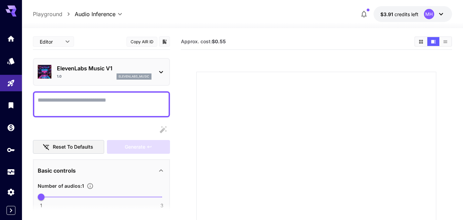
click at [158, 74] on icon at bounding box center [161, 72] width 8 height 8
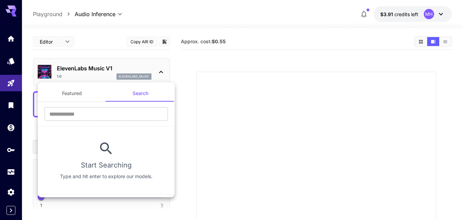
click at [83, 90] on button "Featured" at bounding box center [72, 93] width 69 height 16
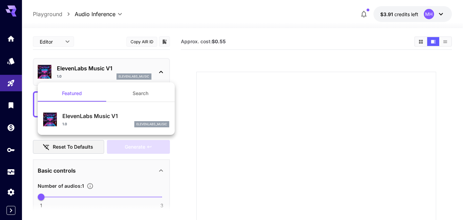
click at [201, 76] on div at bounding box center [234, 110] width 468 height 220
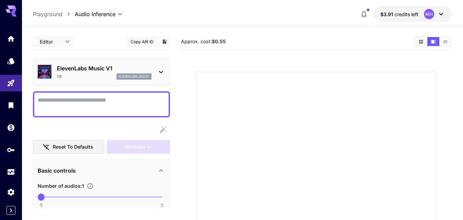
click at [109, 72] on p "ElevenLabs Music V1" at bounding box center [104, 68] width 95 height 8
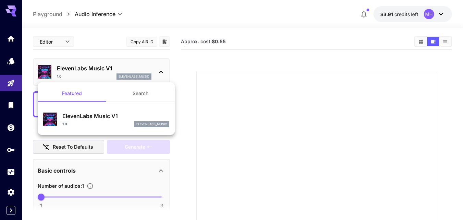
click at [57, 38] on div at bounding box center [234, 110] width 468 height 220
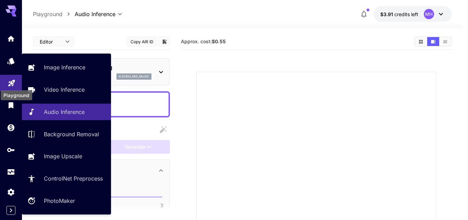
click at [12, 78] on icon "Playground" at bounding box center [12, 81] width 8 height 8
type input "**********"
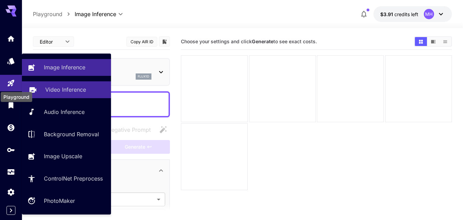
type input "**********"
click at [80, 92] on p "Video Inference" at bounding box center [65, 89] width 41 height 8
type input "**********"
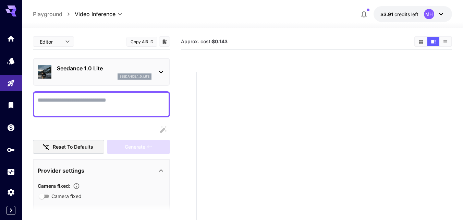
click at [151, 67] on p "Seedance 1.0 Lite" at bounding box center [104, 68] width 95 height 8
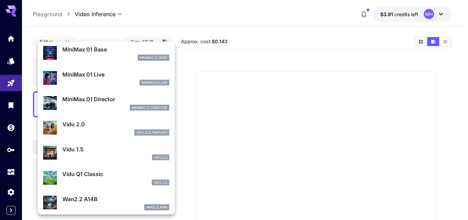
scroll to position [554, 0]
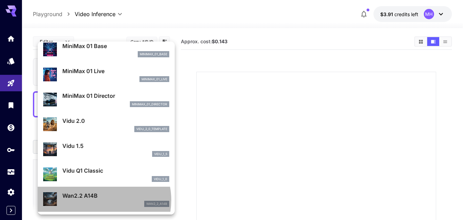
click at [101, 200] on div "Wan2.2 A14B wan2_2_a14b" at bounding box center [115, 198] width 107 height 15
type input "**********"
type input "***"
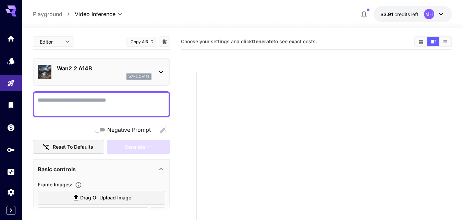
click at [140, 40] on button "Copy AIR ID" at bounding box center [141, 42] width 31 height 10
click at [211, 58] on section at bounding box center [316, 183] width 271 height 256
click at [157, 71] on div "Wan2.2 A14B wan2_2_a14b" at bounding box center [101, 71] width 127 height 21
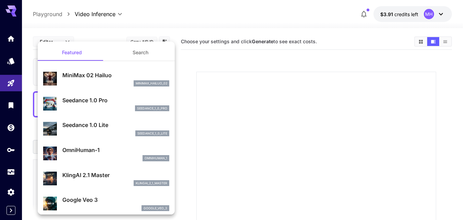
click at [218, 46] on div at bounding box center [234, 110] width 468 height 220
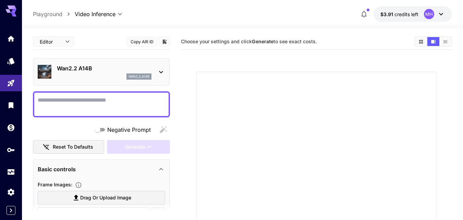
click at [141, 73] on div "wan2_2_a14b" at bounding box center [138, 76] width 25 height 6
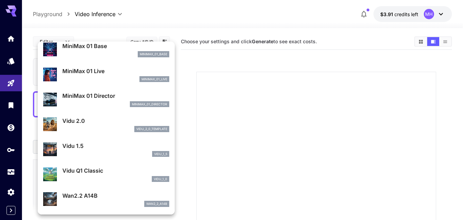
drag, startPoint x: 94, startPoint y: 200, endPoint x: 259, endPoint y: 141, distance: 175.8
click at [137, 146] on div "Featured Search MiniMax 01 Base minimax_01_base MiniMax 01 Live minimax_01_live…" at bounding box center [68, 103] width 137 height 206
click at [269, 129] on div at bounding box center [234, 110] width 468 height 220
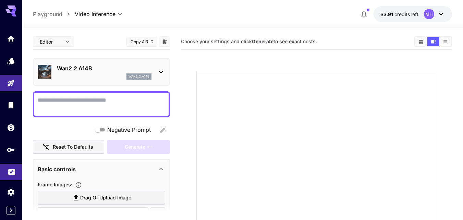
click at [14, 179] on link at bounding box center [11, 171] width 22 height 17
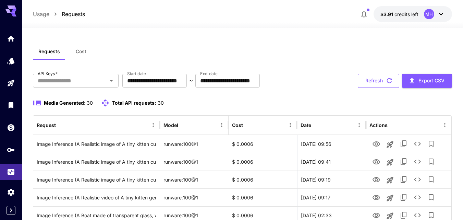
click at [376, 84] on button "Refresh" at bounding box center [378, 81] width 41 height 14
click at [373, 84] on button "Refresh" at bounding box center [378, 81] width 41 height 14
click at [119, 79] on div "**********" at bounding box center [242, 81] width 419 height 14
click at [106, 83] on div "API Keys   *" at bounding box center [76, 81] width 86 height 14
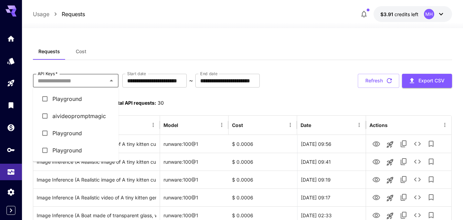
click at [207, 44] on div "Requests Cost" at bounding box center [242, 51] width 419 height 17
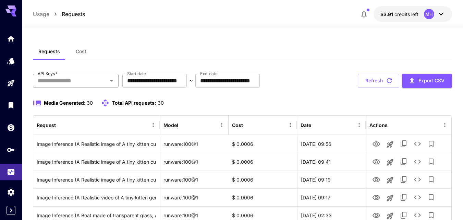
click at [79, 78] on input "API Keys   *" at bounding box center [70, 81] width 70 height 10
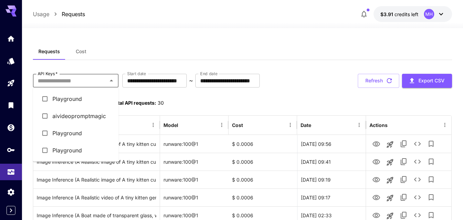
click at [80, 100] on li "Playground" at bounding box center [76, 98] width 86 height 17
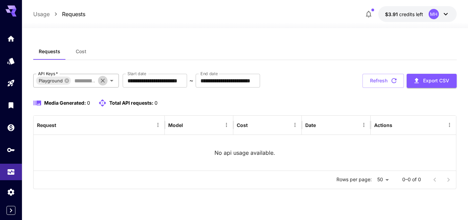
click at [104, 81] on icon "Clear" at bounding box center [102, 80] width 7 height 7
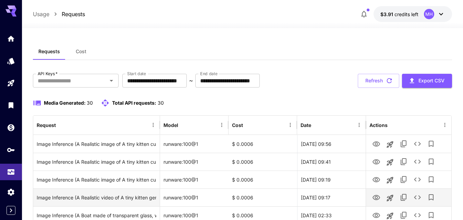
scroll to position [103, 0]
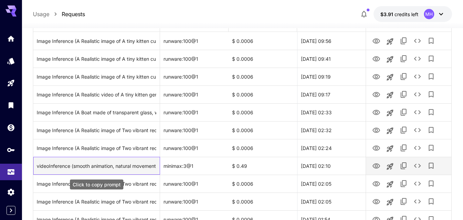
click at [89, 167] on div "videoInference (smooth animation, natural movement, cinematic quality)" at bounding box center [96, 165] width 119 height 17
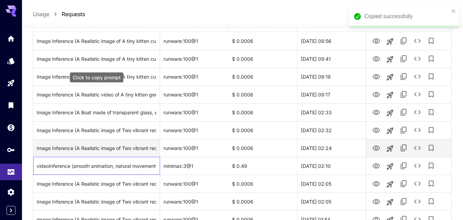
scroll to position [0, 0]
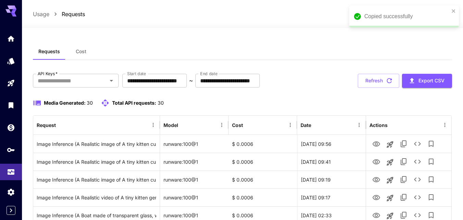
click at [252, 46] on div "Requests Cost" at bounding box center [242, 51] width 419 height 17
click at [364, 79] on button "Refresh" at bounding box center [378, 81] width 41 height 14
click at [358, 80] on button "Refresh" at bounding box center [378, 81] width 41 height 14
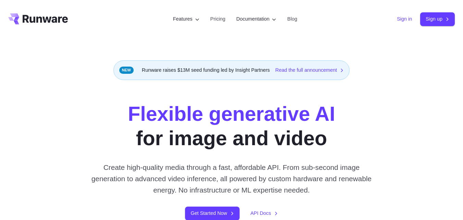
click at [403, 18] on link "Sign in" at bounding box center [404, 19] width 15 height 8
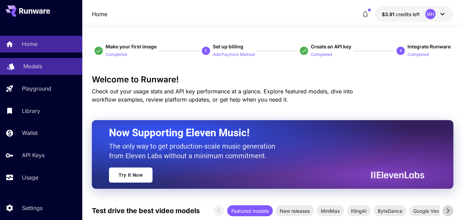
click at [33, 69] on p "Models" at bounding box center [32, 66] width 19 height 8
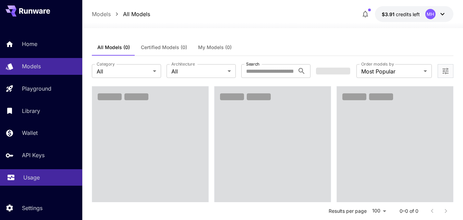
click at [32, 181] on p "Usage" at bounding box center [31, 177] width 16 height 8
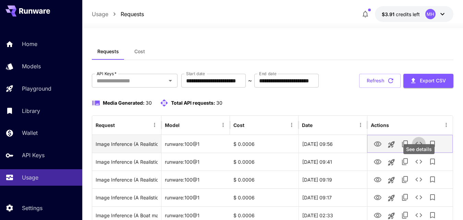
click at [418, 148] on icon "See details" at bounding box center [418, 143] width 8 height 8
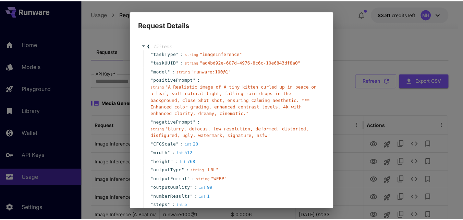
scroll to position [66, 0]
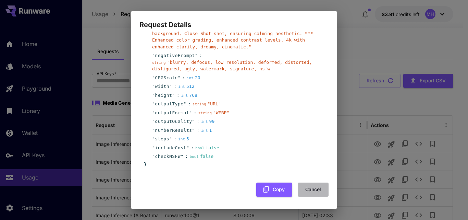
click at [309, 191] on button "Cancel" at bounding box center [313, 189] width 31 height 14
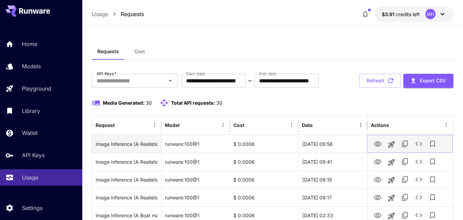
click at [377, 146] on icon "View" at bounding box center [378, 143] width 8 height 5
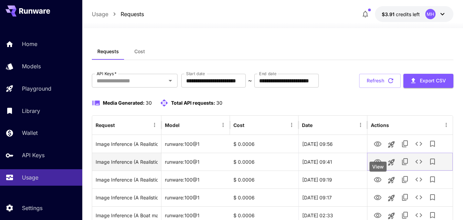
click at [375, 166] on icon "View" at bounding box center [377, 162] width 8 height 8
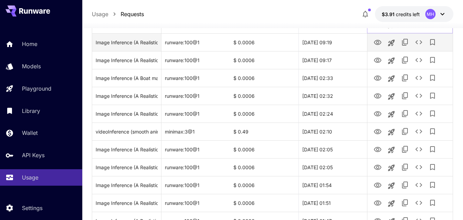
scroll to position [34, 0]
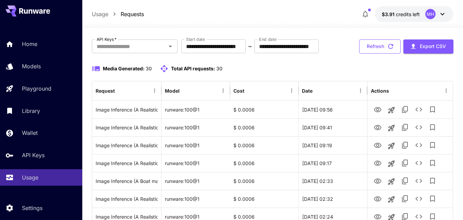
click at [368, 53] on button "Refresh" at bounding box center [379, 46] width 41 height 14
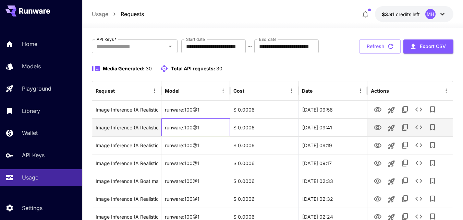
click at [188, 136] on div "runware:100@1" at bounding box center [195, 127] width 69 height 18
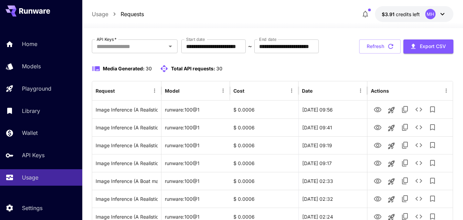
click at [249, 53] on div "**********" at bounding box center [272, 46] width 361 height 14
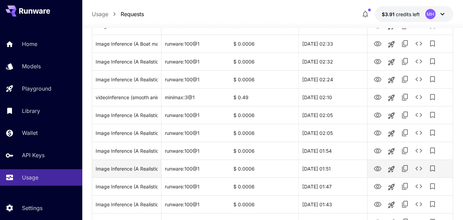
scroll to position [137, 0]
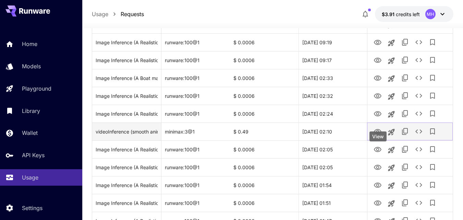
click at [380, 134] on icon "View" at bounding box center [378, 131] width 8 height 5
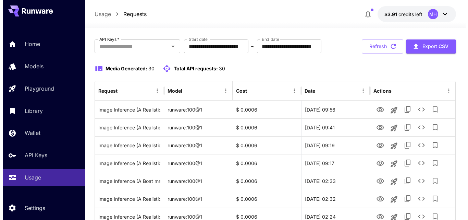
scroll to position [0, 0]
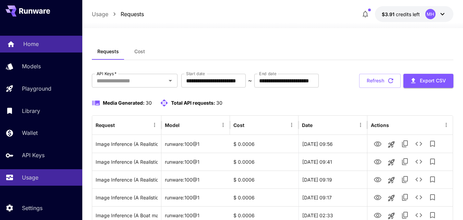
click at [43, 39] on link "Home" at bounding box center [41, 44] width 82 height 17
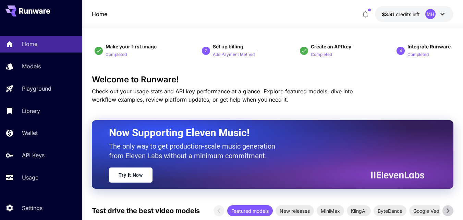
click at [36, 57] on div "Home Models Playground Library Wallet API Keys Usage" at bounding box center [41, 111] width 82 height 150
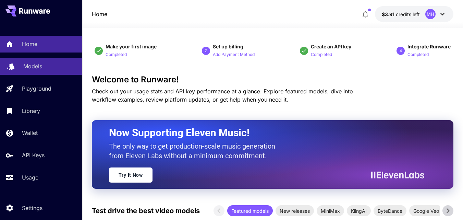
click at [36, 66] on p "Models" at bounding box center [32, 66] width 19 height 8
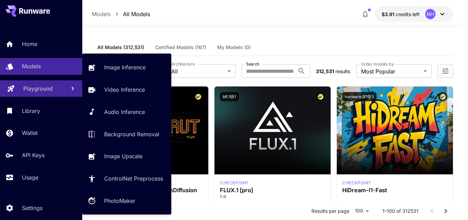
click at [33, 88] on p "Playground" at bounding box center [37, 88] width 29 height 8
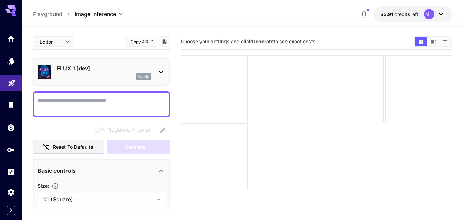
click at [235, 41] on span "Choose your settings and click Generate to see exact costs." at bounding box center [249, 41] width 136 height 6
click at [310, 26] on div at bounding box center [242, 24] width 441 height 8
click at [411, 10] on button "$3.91 credits left MH" at bounding box center [412, 14] width 78 height 16
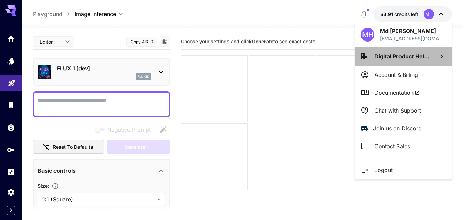
click at [441, 55] on icon at bounding box center [441, 56] width 2 height 4
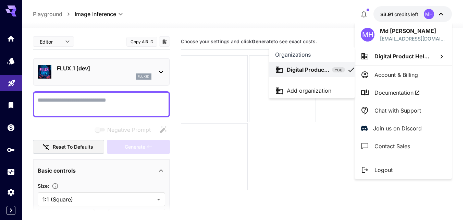
click at [301, 18] on div at bounding box center [234, 110] width 468 height 220
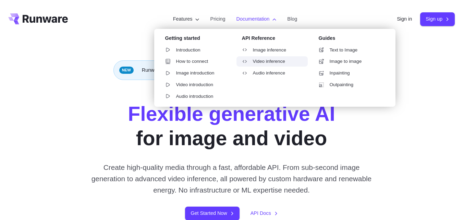
click at [261, 62] on link "Video inference" at bounding box center [271, 61] width 71 height 10
